Goal: Check status

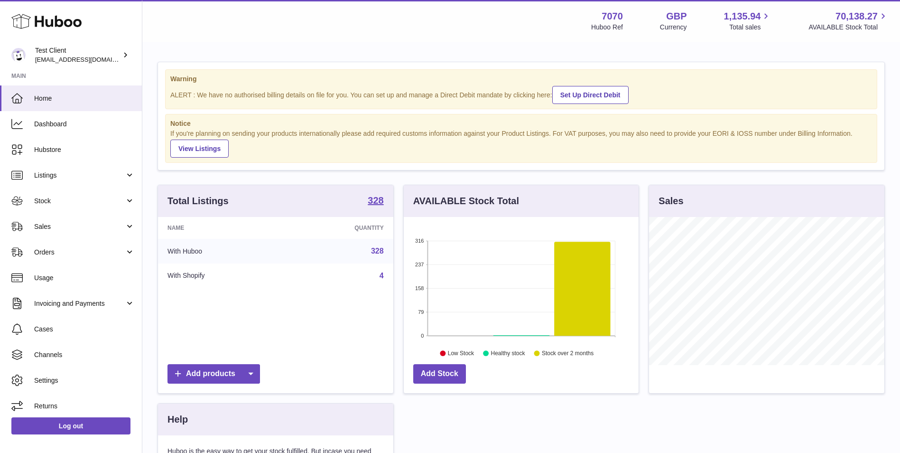
scroll to position [148, 235]
click at [46, 178] on span "Listings" at bounding box center [79, 175] width 91 height 9
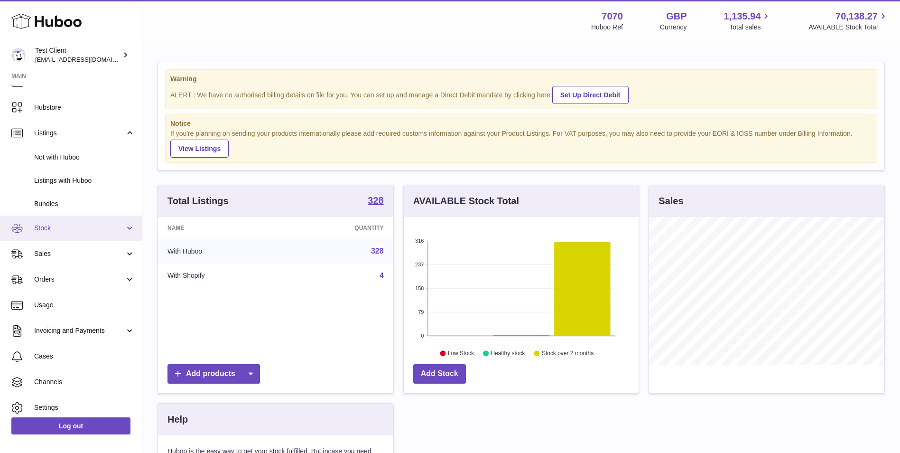
scroll to position [74, 0]
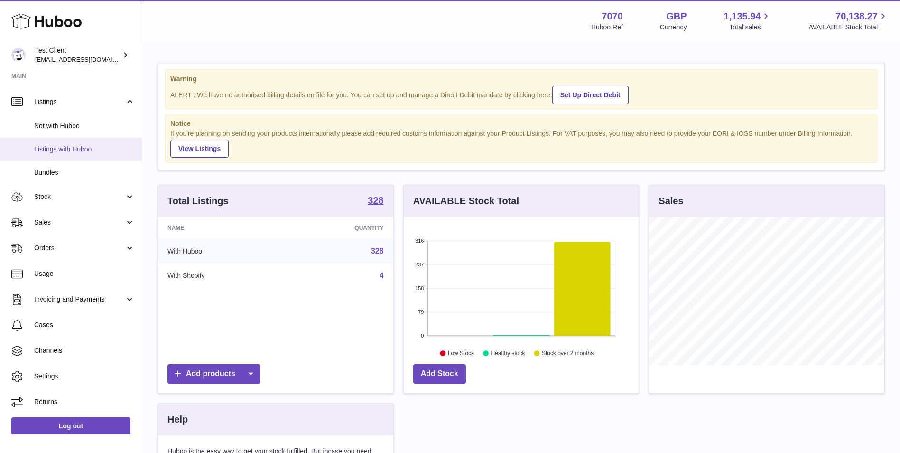
click at [84, 151] on span "Listings with Huboo" at bounding box center [84, 149] width 101 height 9
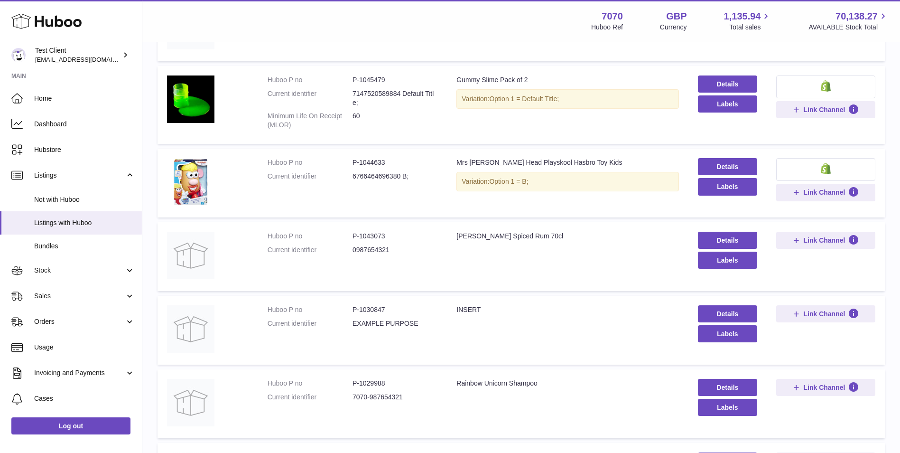
scroll to position [79, 0]
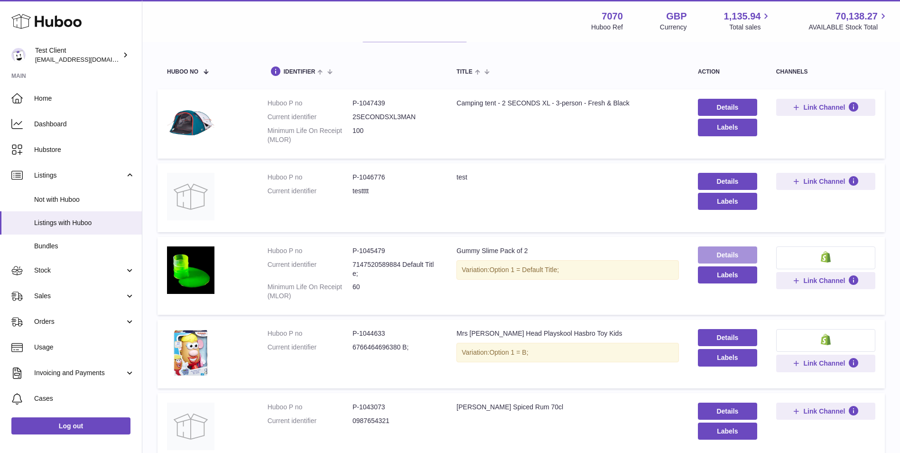
click at [733, 253] on link "Details" at bounding box center [727, 254] width 59 height 17
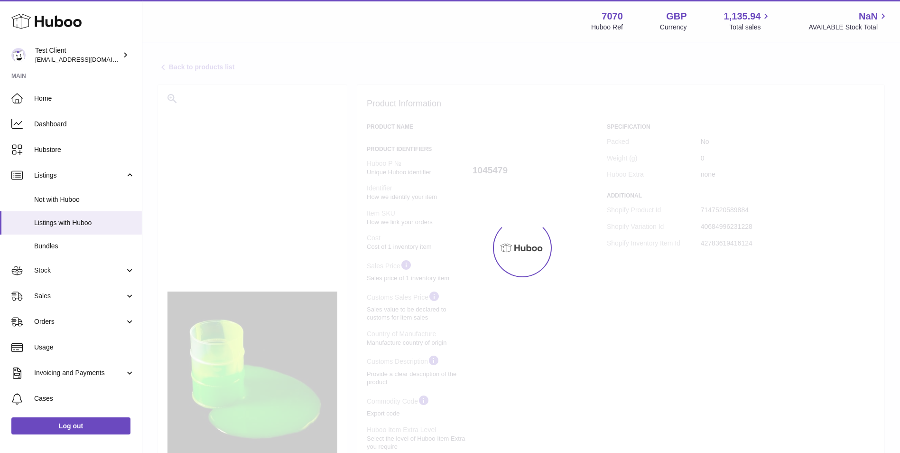
select select
select select "****"
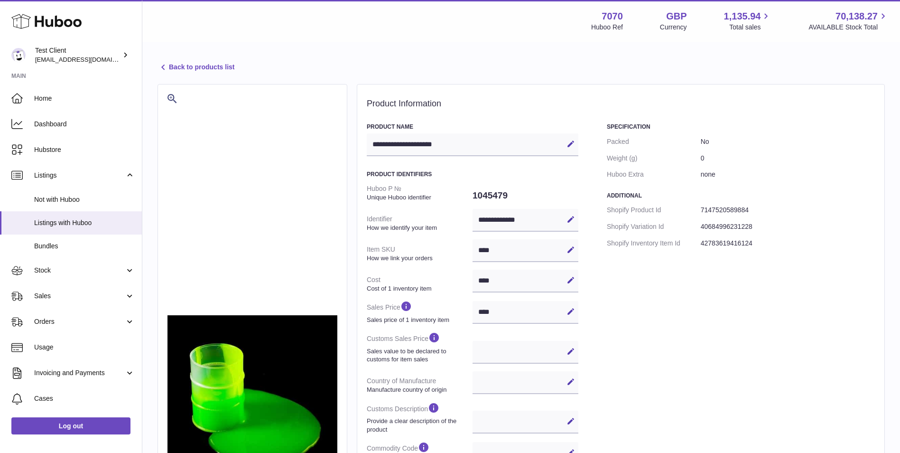
click at [202, 62] on link "Back to products list" at bounding box center [196, 67] width 77 height 11
